Goal: Find specific page/section: Find specific page/section

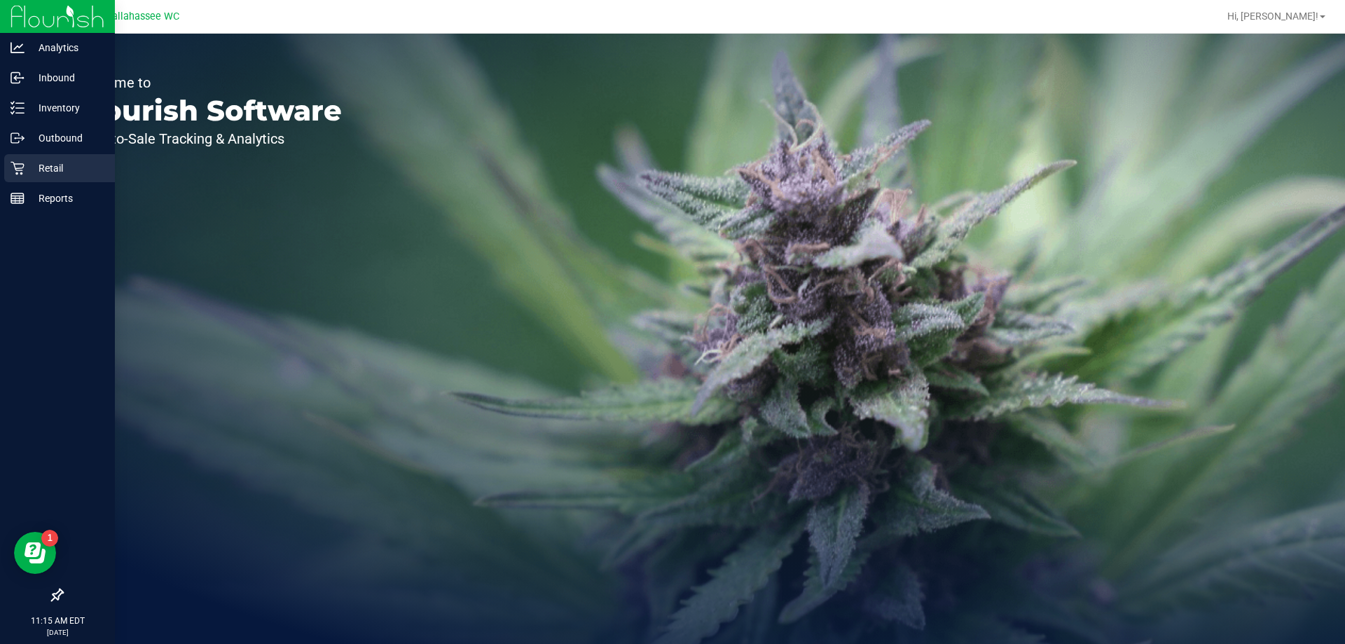
click at [25, 164] on p "Retail" at bounding box center [67, 168] width 84 height 17
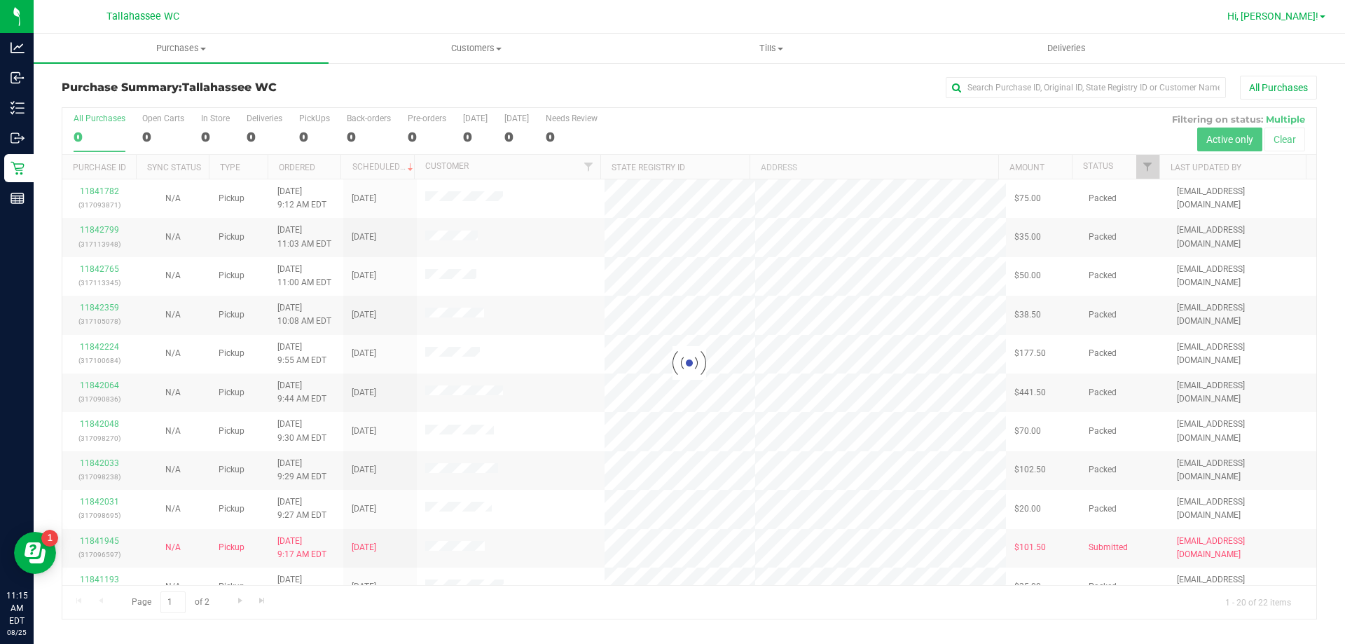
click at [1287, 13] on span "Hi, [PERSON_NAME]!" at bounding box center [1273, 16] width 91 height 11
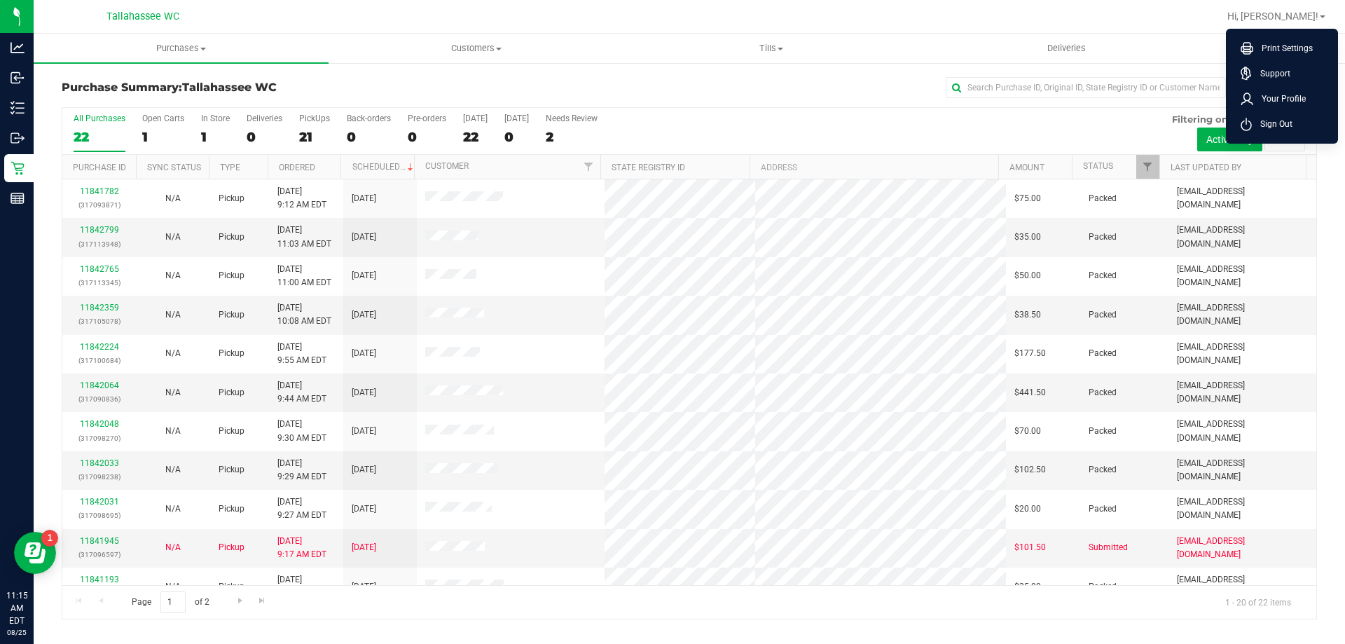
click at [608, 29] on div at bounding box center [735, 16] width 968 height 27
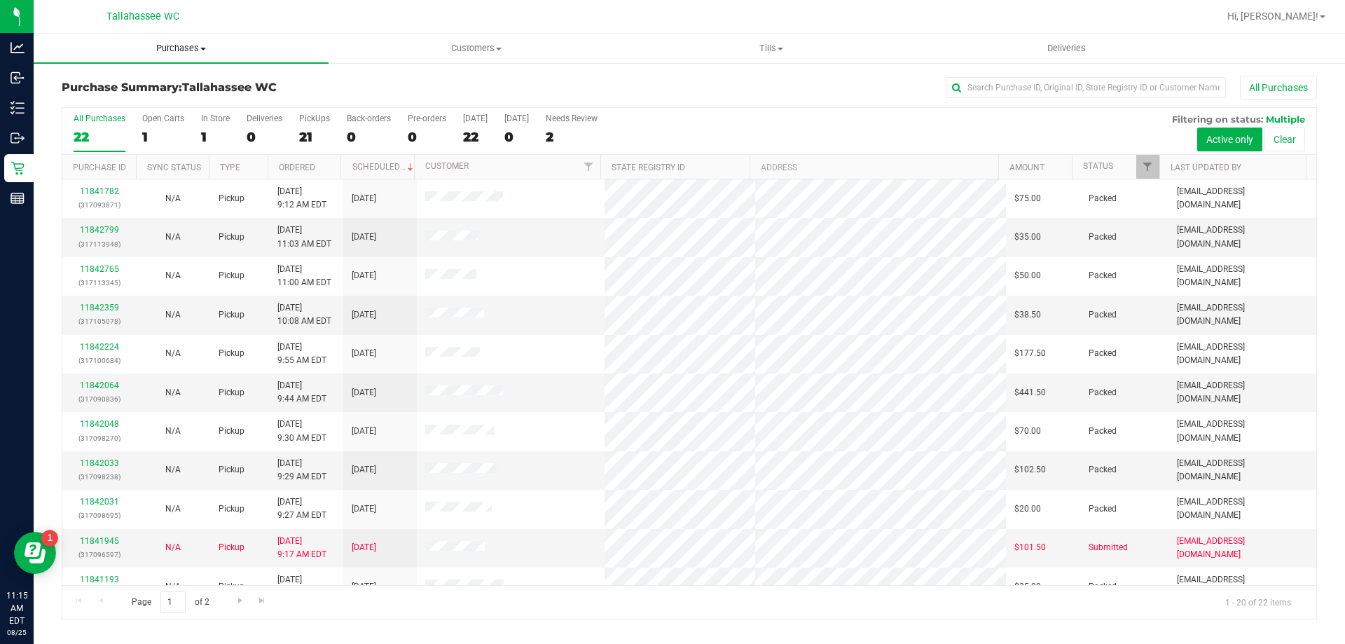
click at [167, 49] on span "Purchases" at bounding box center [181, 48] width 295 height 13
click at [170, 103] on li "Fulfillment" at bounding box center [181, 101] width 295 height 17
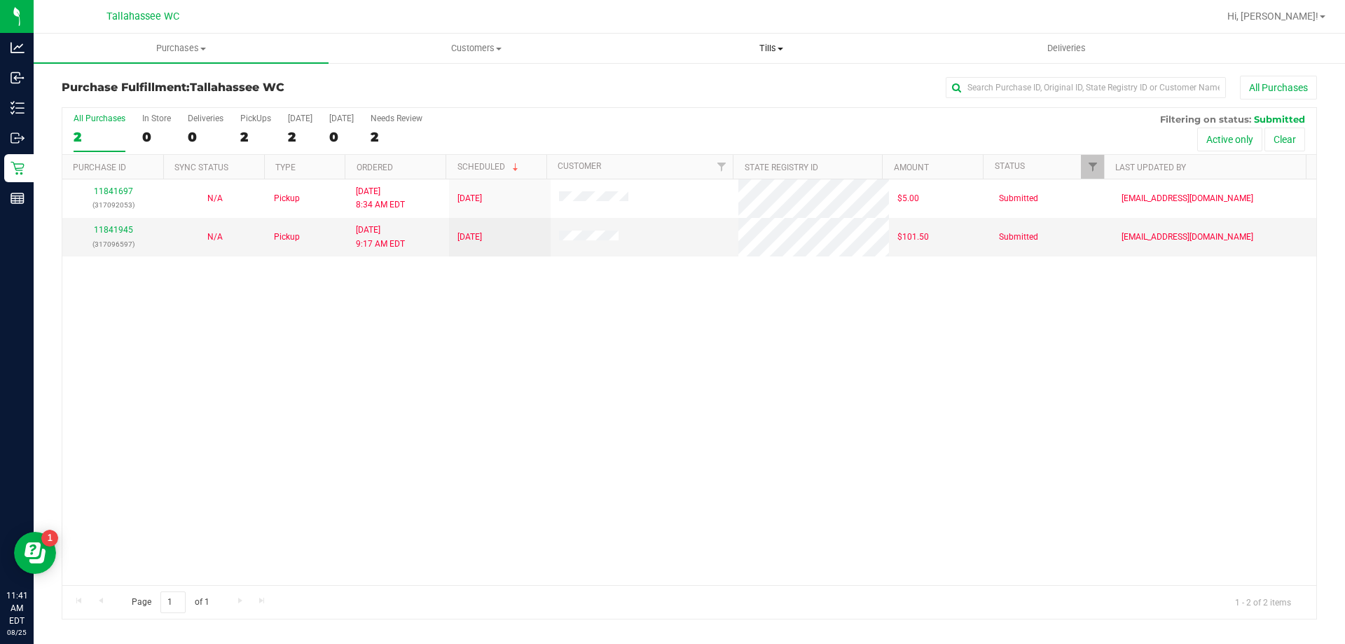
click at [760, 49] on span "Tills" at bounding box center [771, 48] width 294 height 13
click at [650, 83] on span "Manage tills" at bounding box center [671, 84] width 95 height 12
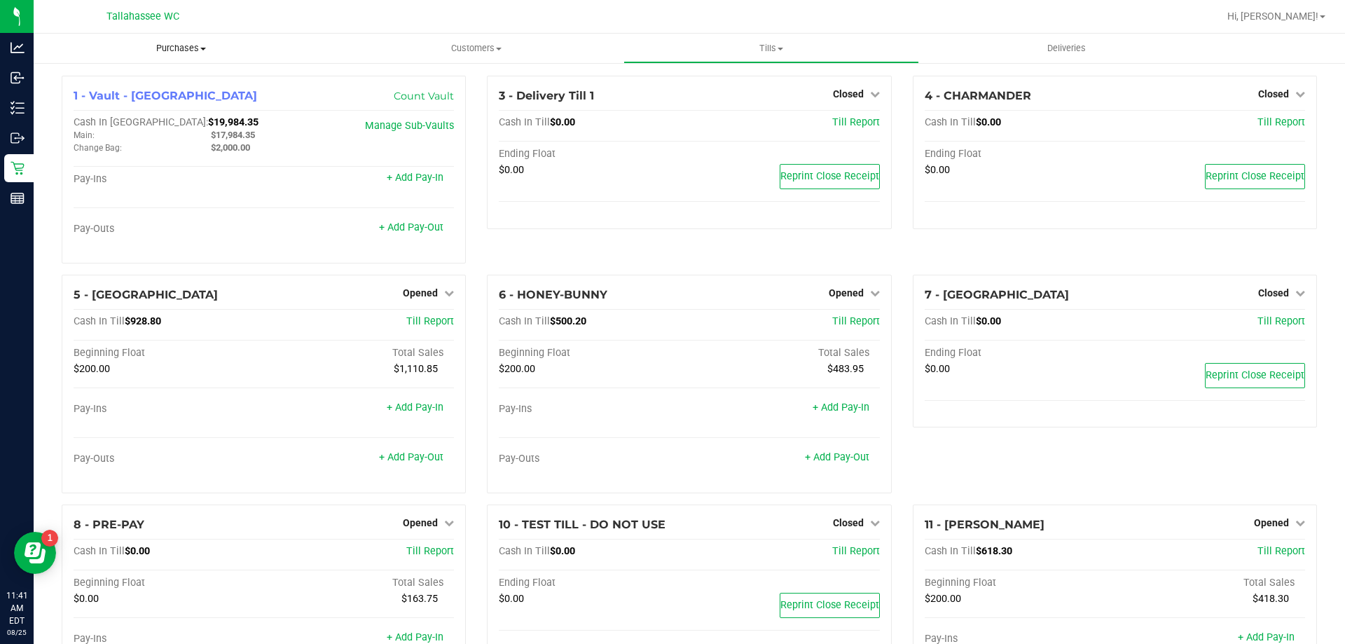
click at [191, 46] on span "Purchases" at bounding box center [181, 48] width 295 height 13
click at [199, 107] on li "Fulfillment" at bounding box center [181, 101] width 295 height 17
